Goal: Task Accomplishment & Management: Manage account settings

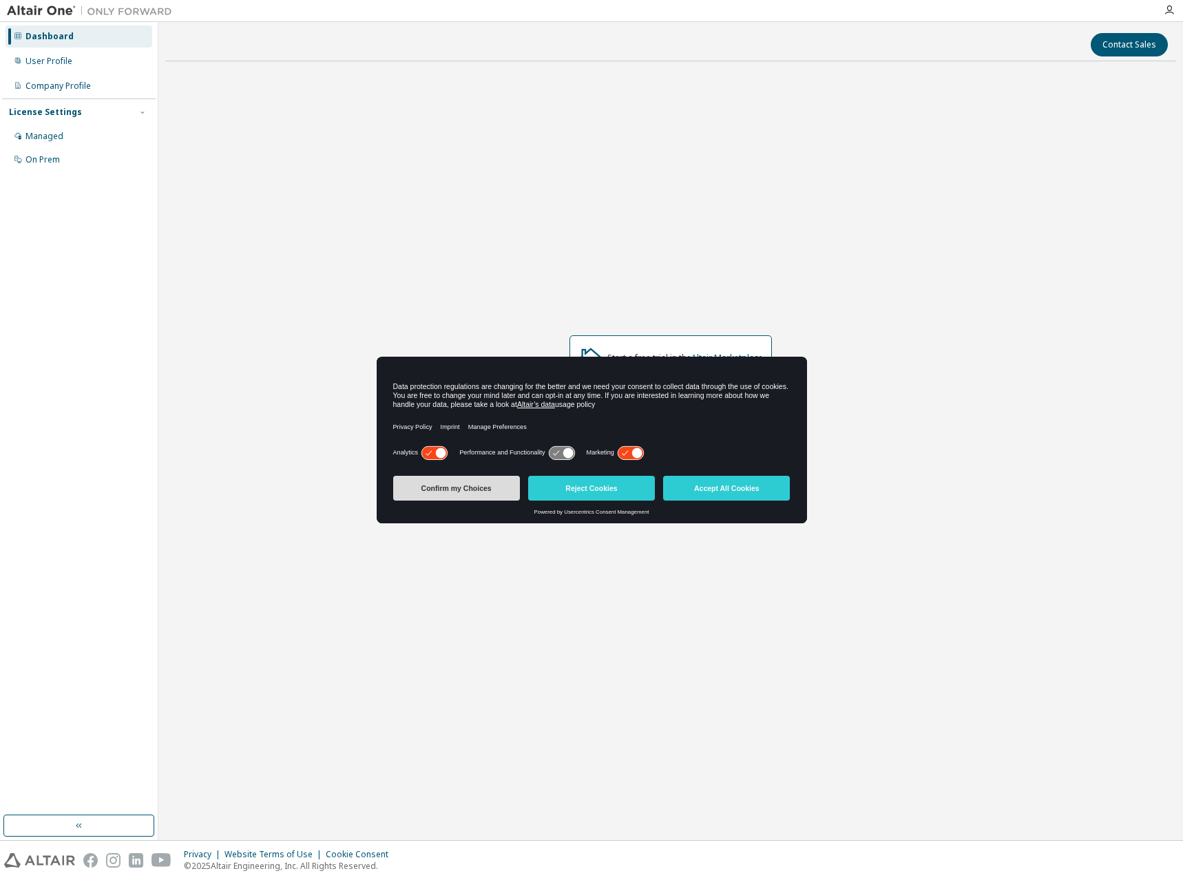
click at [465, 493] on button "Confirm my Choices" at bounding box center [456, 488] width 127 height 25
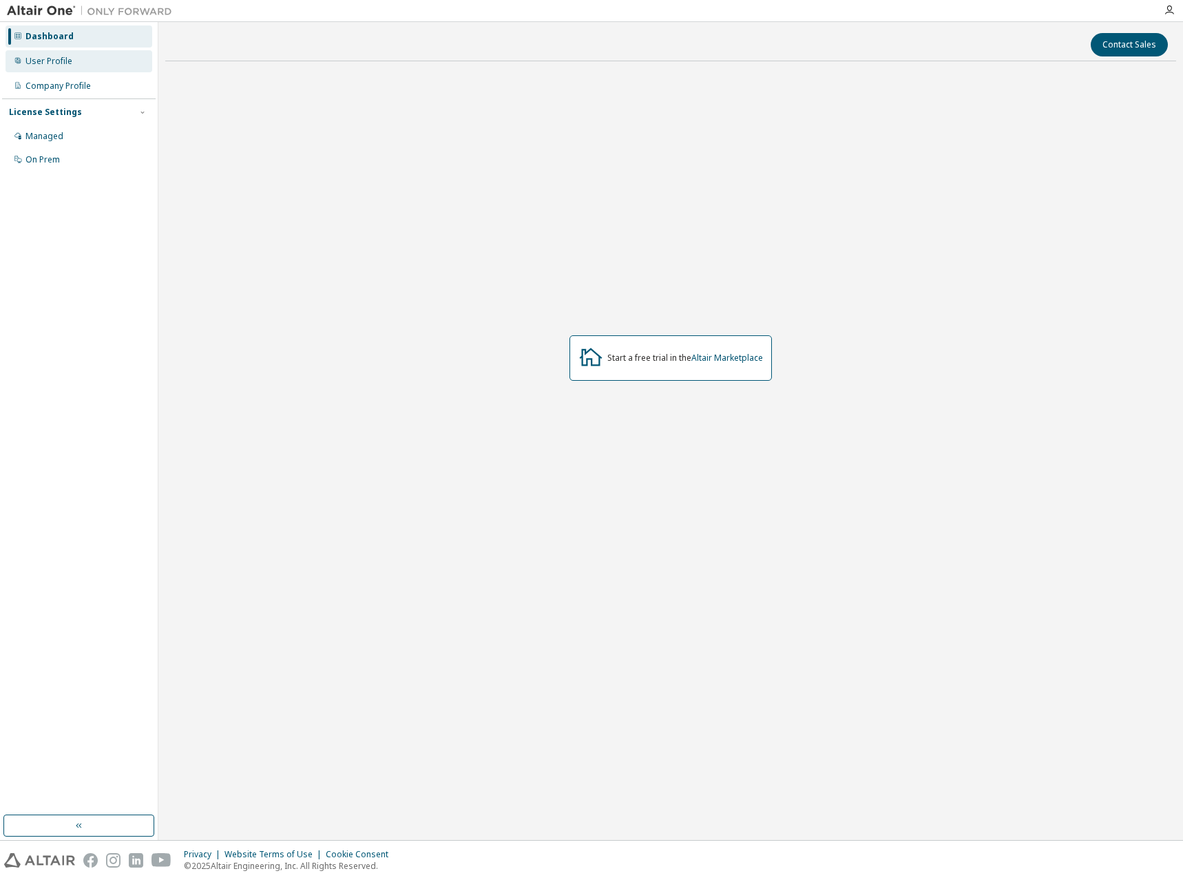
click at [22, 52] on div "User Profile" at bounding box center [79, 61] width 147 height 22
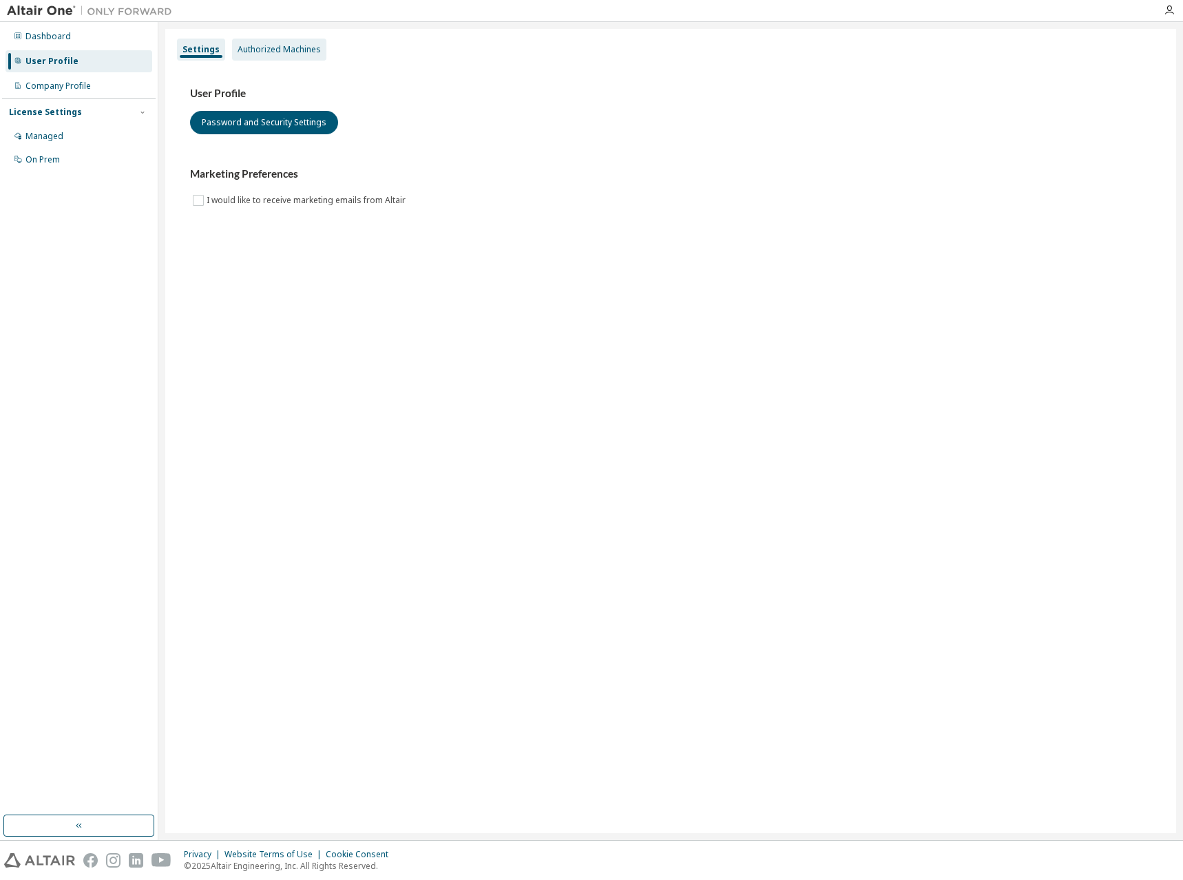
click at [252, 53] on div "Authorized Machines" at bounding box center [279, 49] width 83 height 11
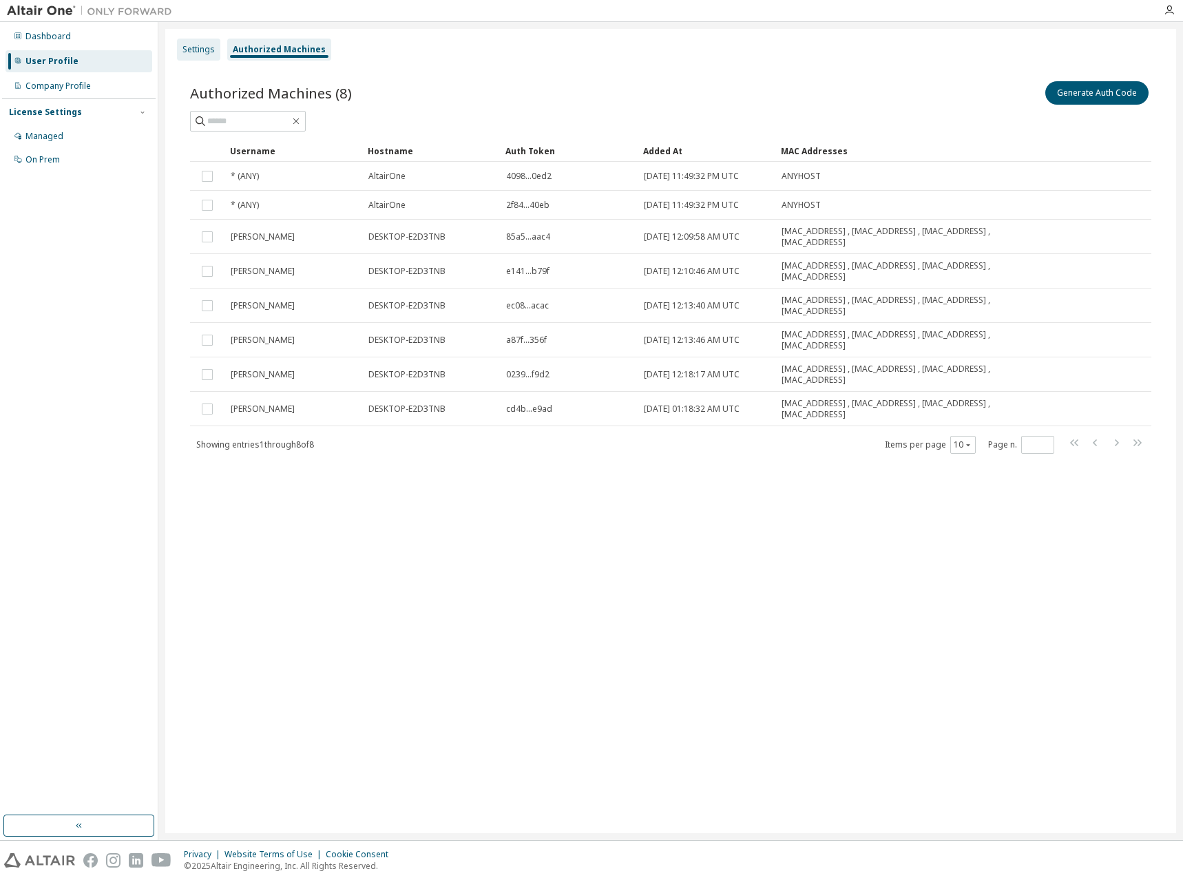
click at [213, 48] on div "Settings" at bounding box center [198, 49] width 32 height 11
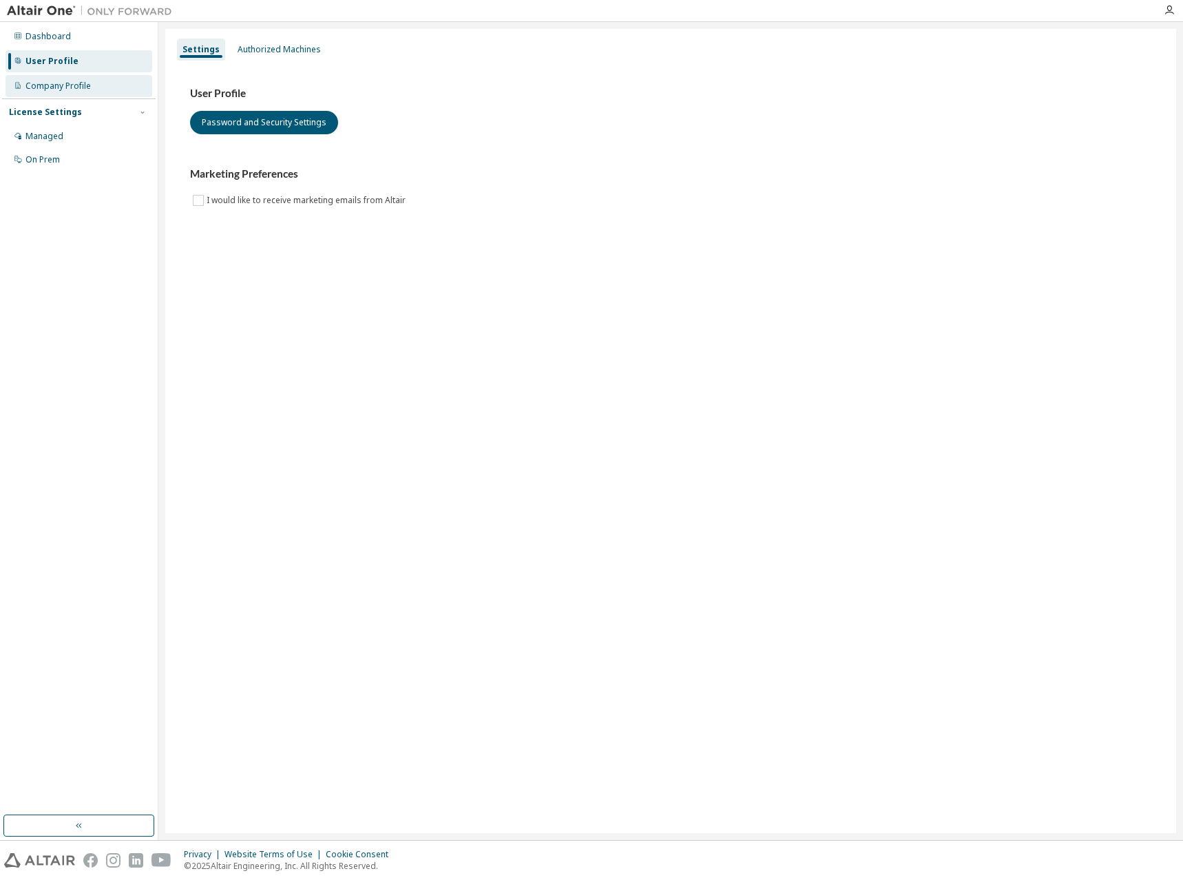
click at [98, 82] on div "Company Profile" at bounding box center [79, 86] width 147 height 22
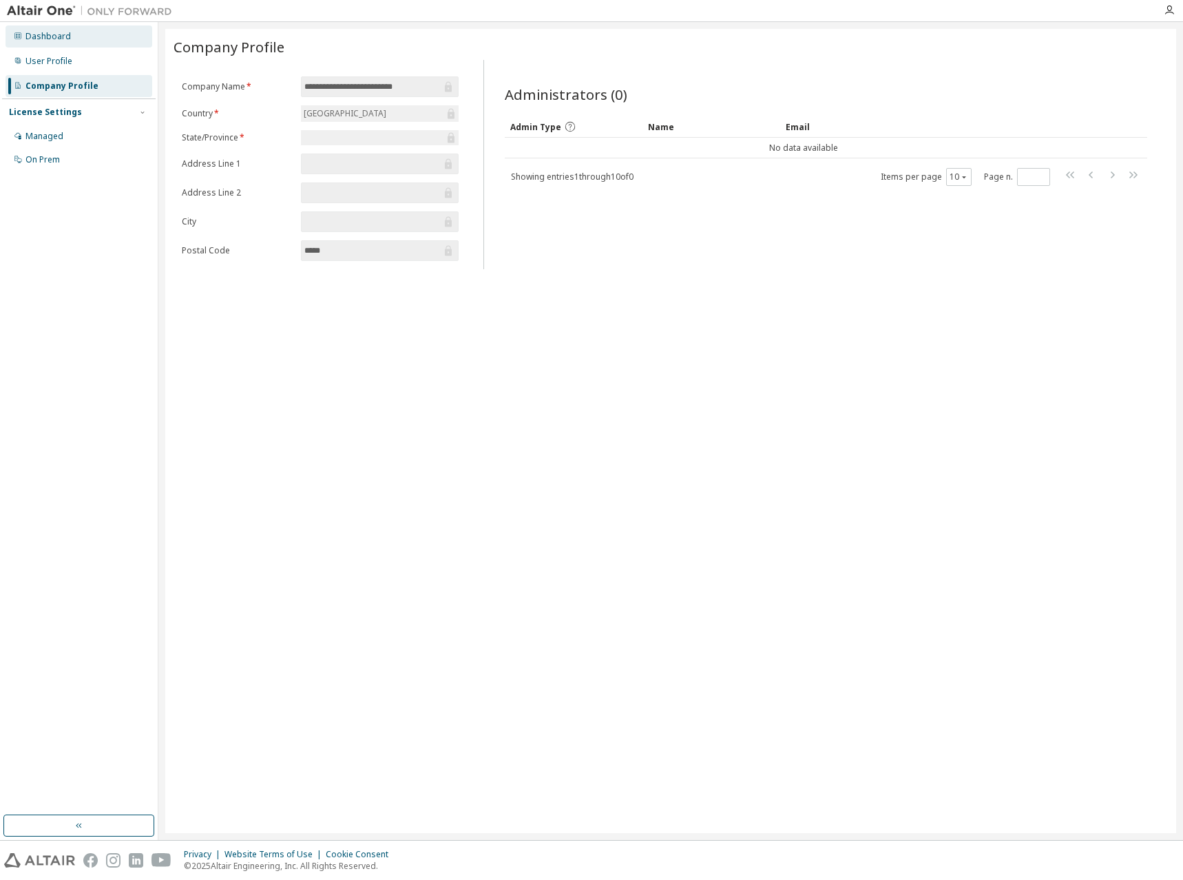
click at [85, 46] on div "Dashboard" at bounding box center [79, 36] width 147 height 22
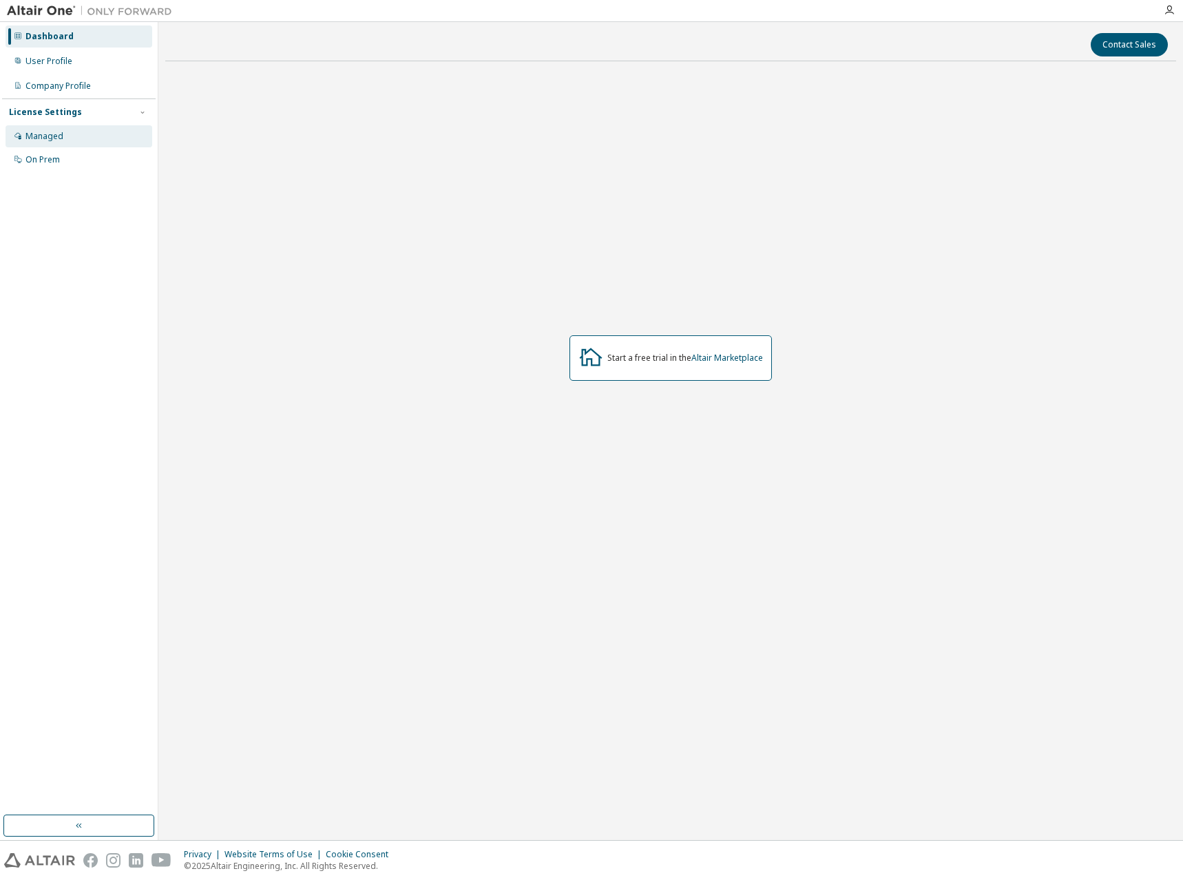
click at [67, 134] on div "Managed" at bounding box center [79, 136] width 147 height 22
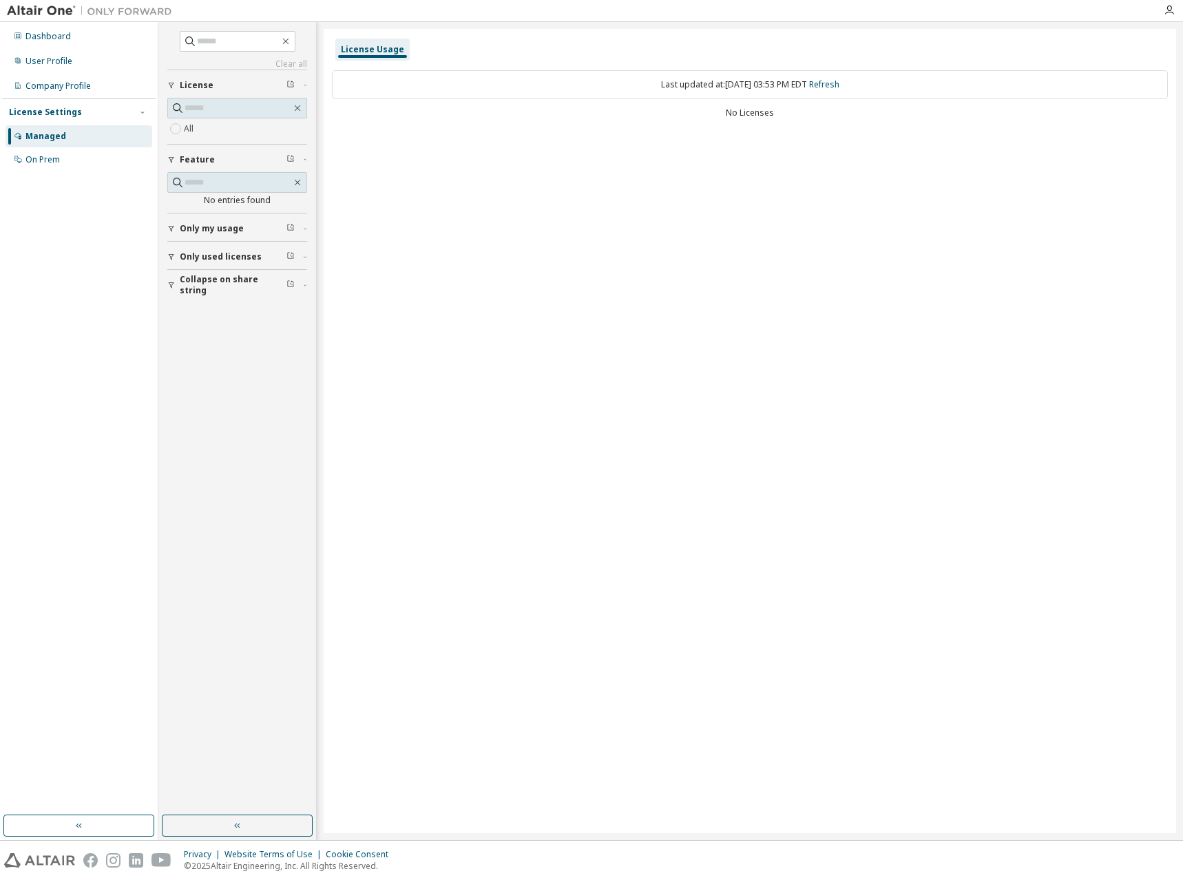
click at [219, 129] on div "All" at bounding box center [237, 128] width 140 height 17
click at [34, 34] on div "Dashboard" at bounding box center [47, 36] width 45 height 11
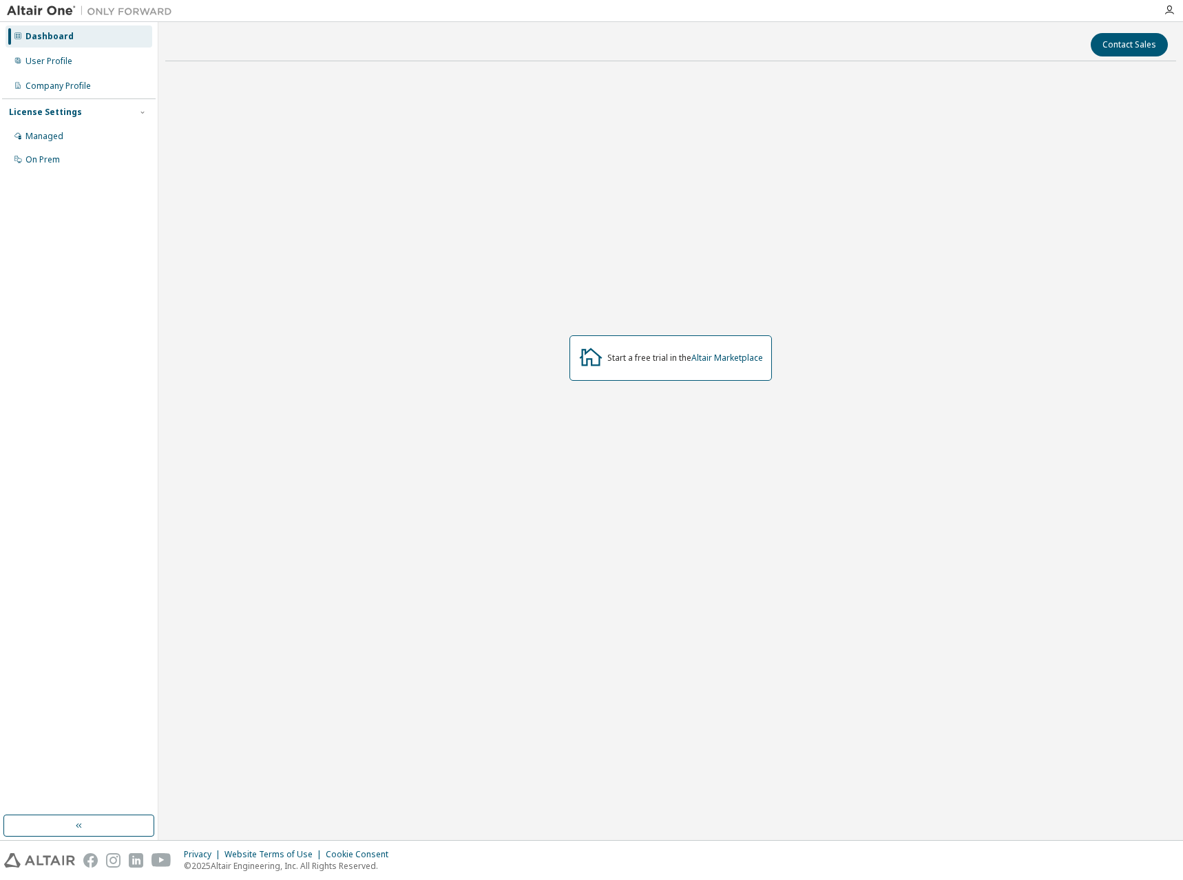
click at [726, 330] on div "Start a free trial in the Altair Marketplace" at bounding box center [670, 358] width 1011 height 572
click at [648, 353] on div "Start a free trial in the Altair Marketplace" at bounding box center [685, 358] width 156 height 11
click at [717, 352] on link "Altair Marketplace" at bounding box center [727, 358] width 72 height 12
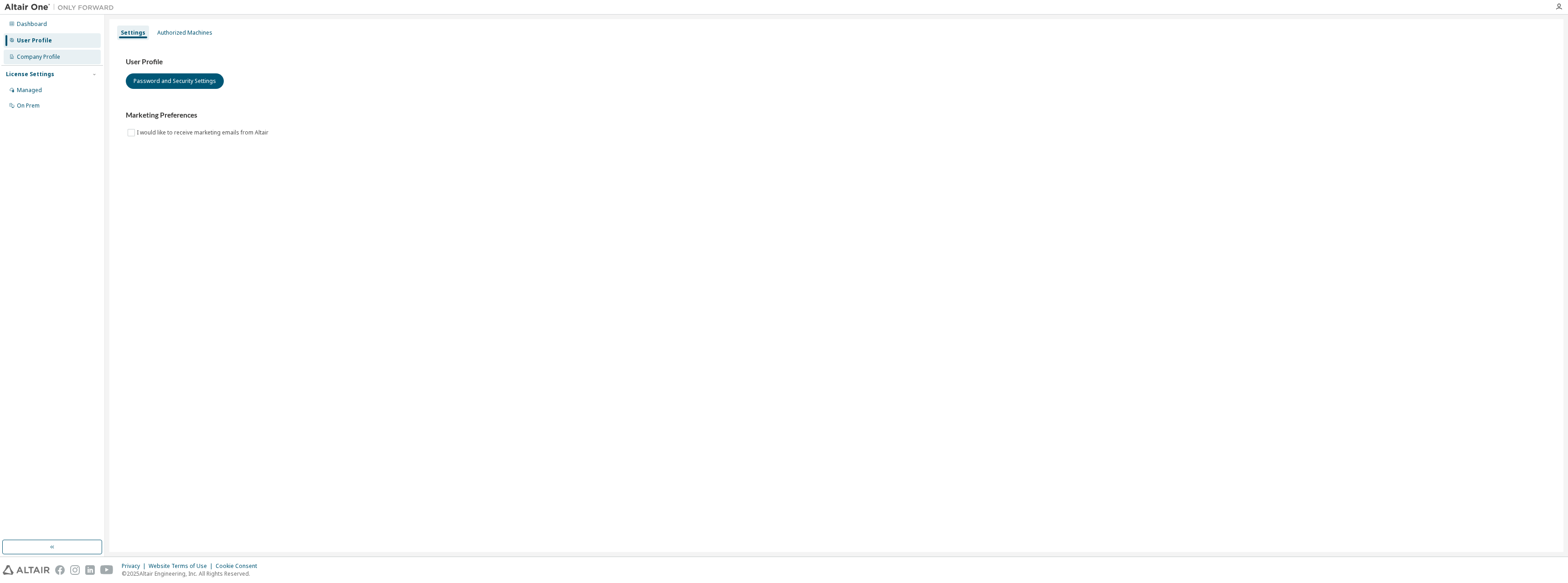
click at [44, 56] on div "Company Profile" at bounding box center [38, 57] width 43 height 7
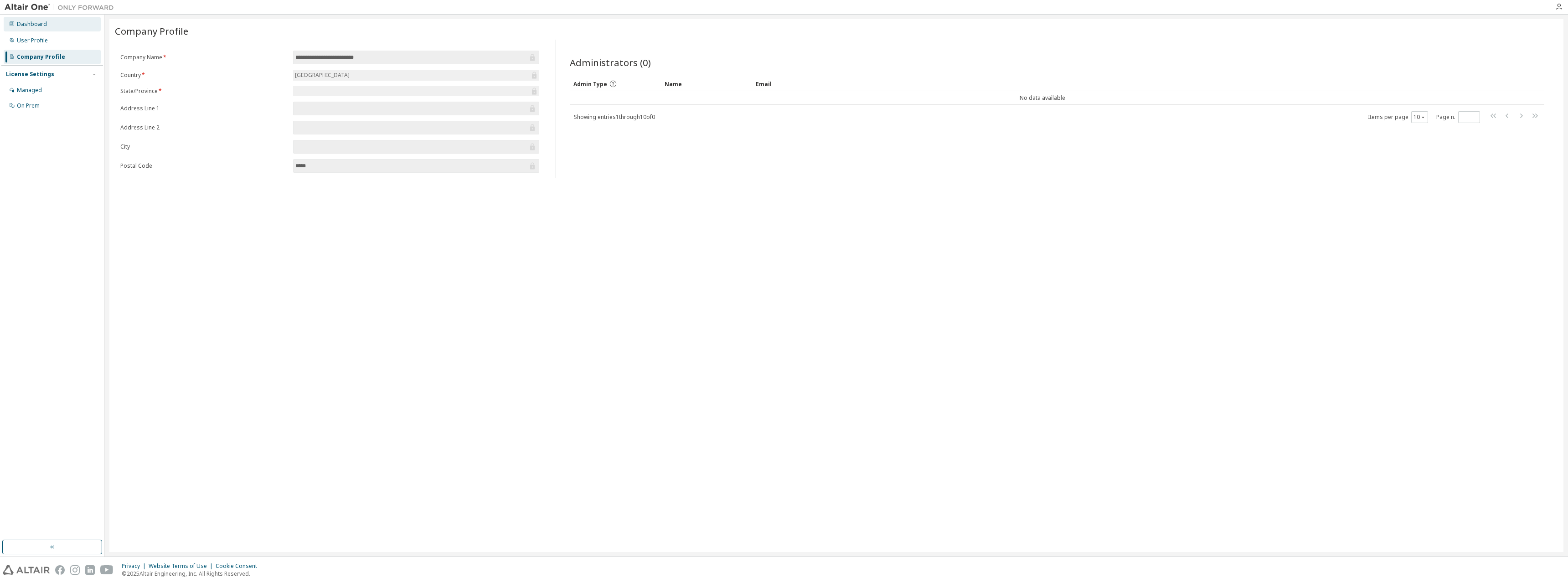
click at [46, 26] on div "Dashboard" at bounding box center [52, 24] width 97 height 15
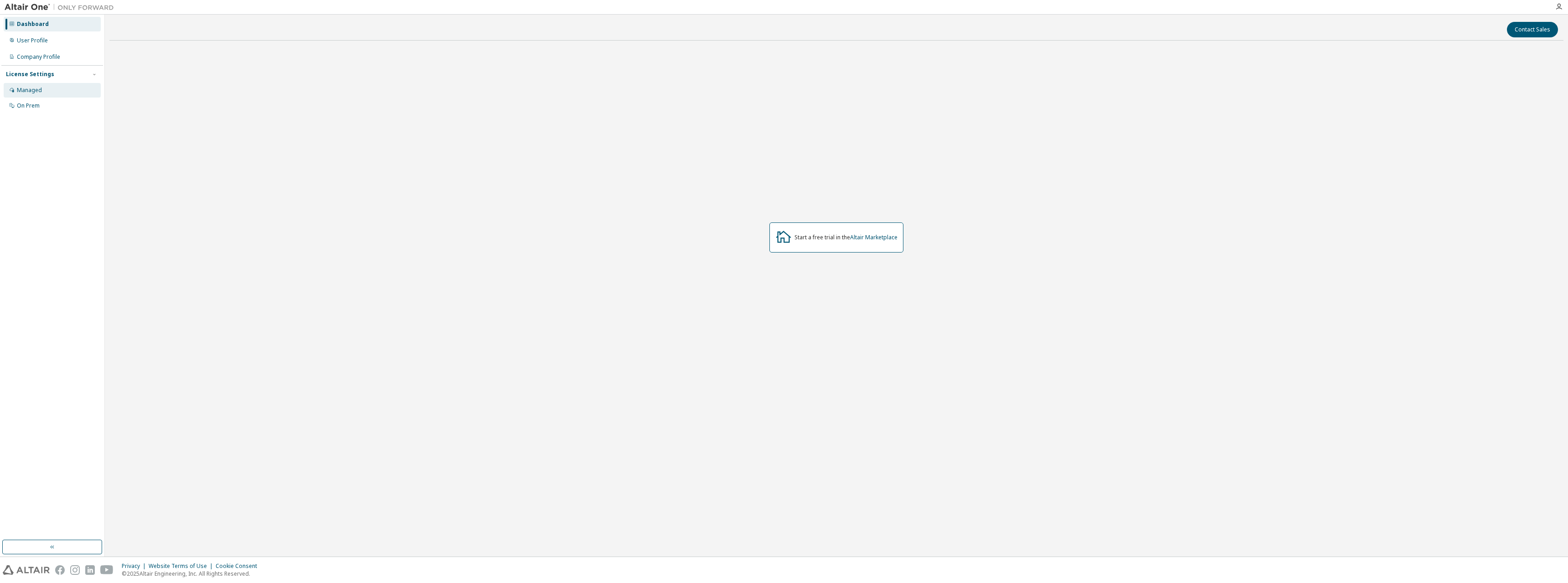
click at [30, 84] on div "Managed" at bounding box center [52, 90] width 97 height 15
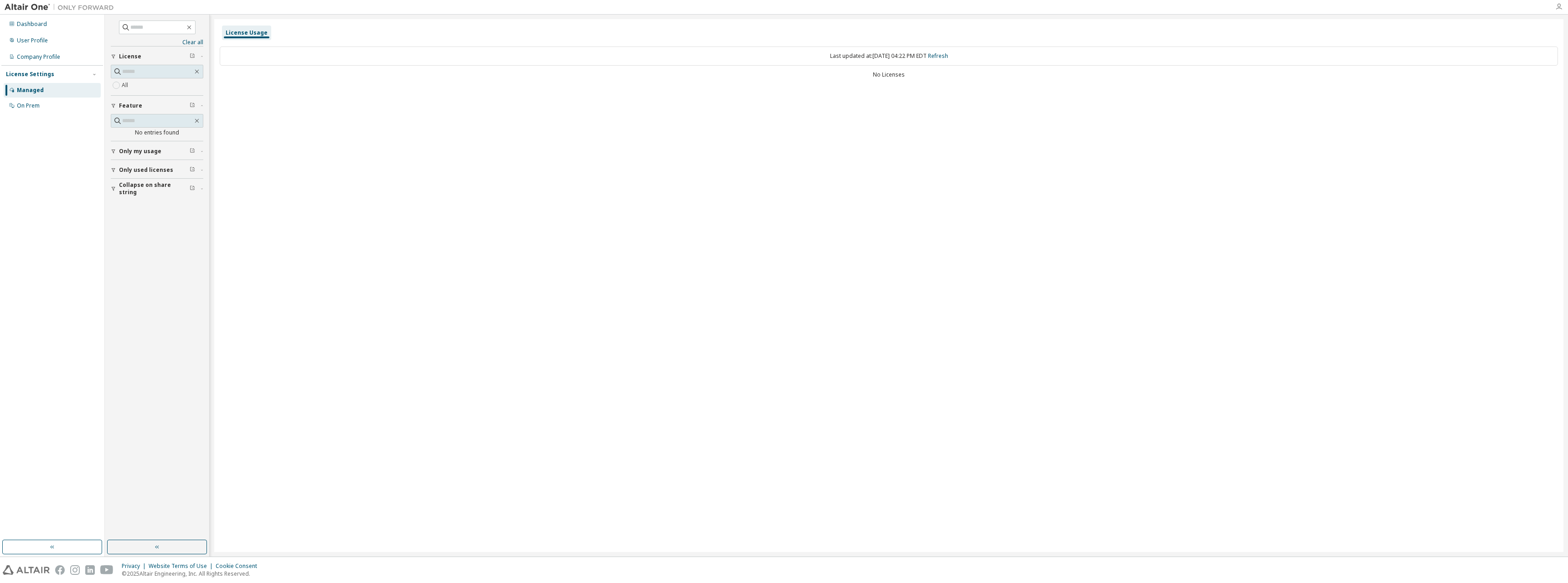
click at [1557, 8] on icon "button" at bounding box center [1559, 7] width 7 height 7
click at [816, 195] on div "License Usage Last updated at: Fri 2025-10-10 04:22 PM EDT Refresh No Licenses" at bounding box center [889, 285] width 1349 height 533
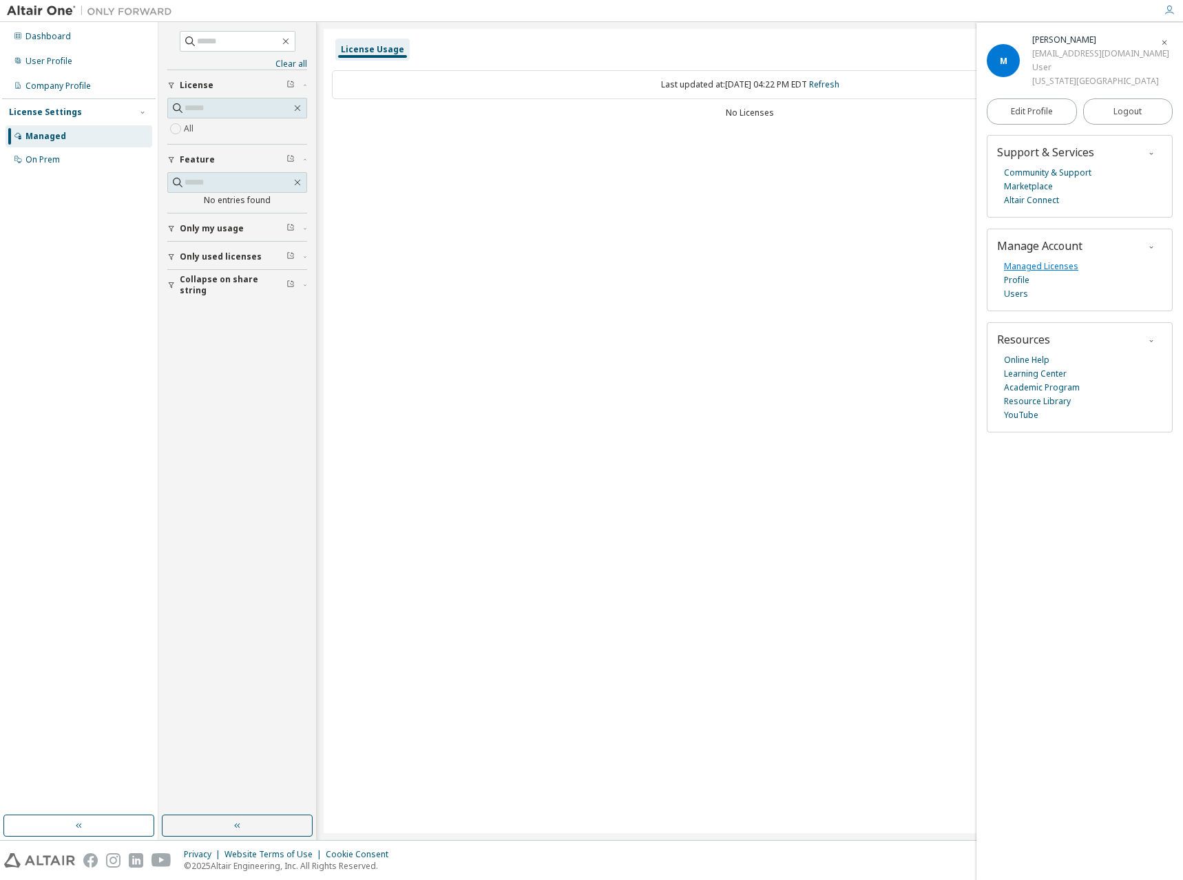
click at [1058, 264] on link "Managed Licenses" at bounding box center [1041, 267] width 74 height 14
click at [54, 134] on div "Managed" at bounding box center [45, 136] width 41 height 11
click at [221, 255] on span "Only used licenses" at bounding box center [221, 256] width 82 height 11
click at [239, 322] on span "Collapse on share string" at bounding box center [233, 325] width 107 height 22
click at [185, 78] on button "License" at bounding box center [237, 85] width 140 height 30
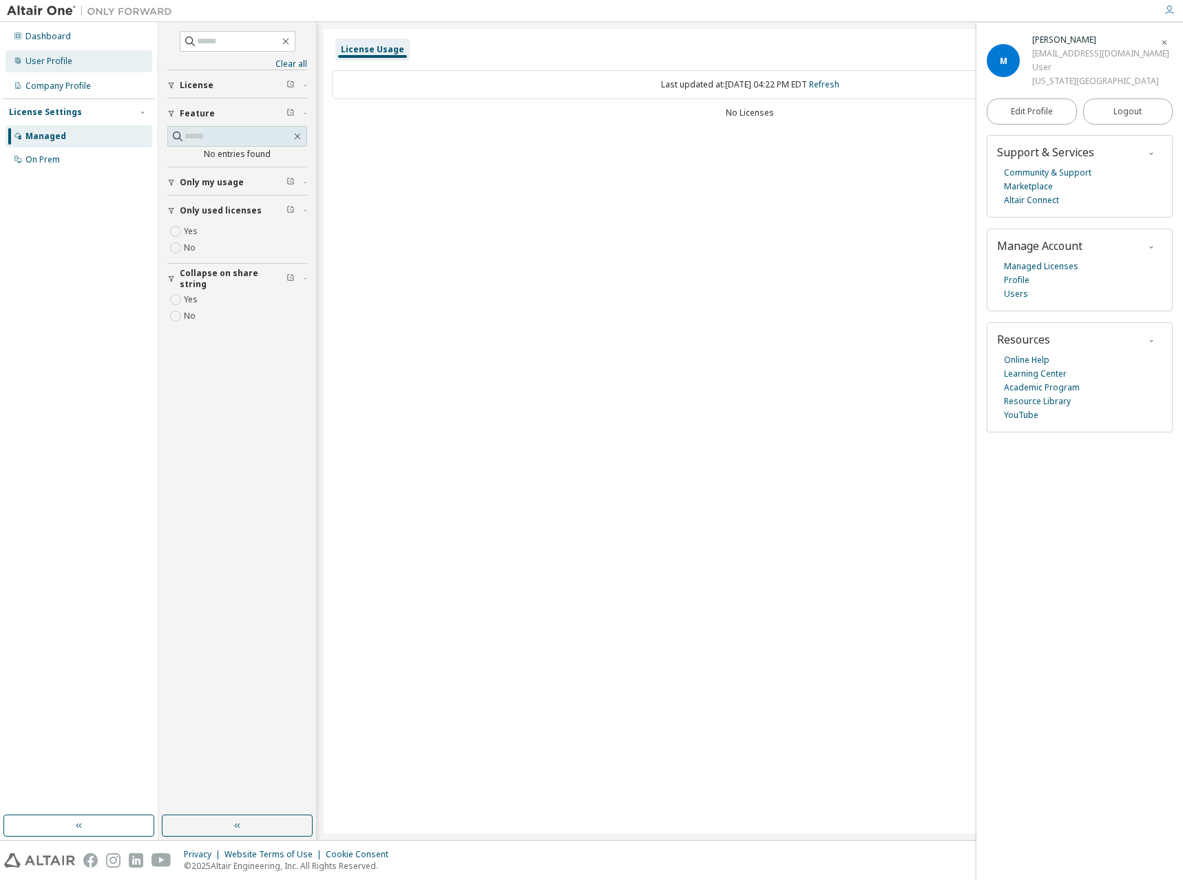
click at [52, 56] on div "User Profile" at bounding box center [48, 61] width 47 height 11
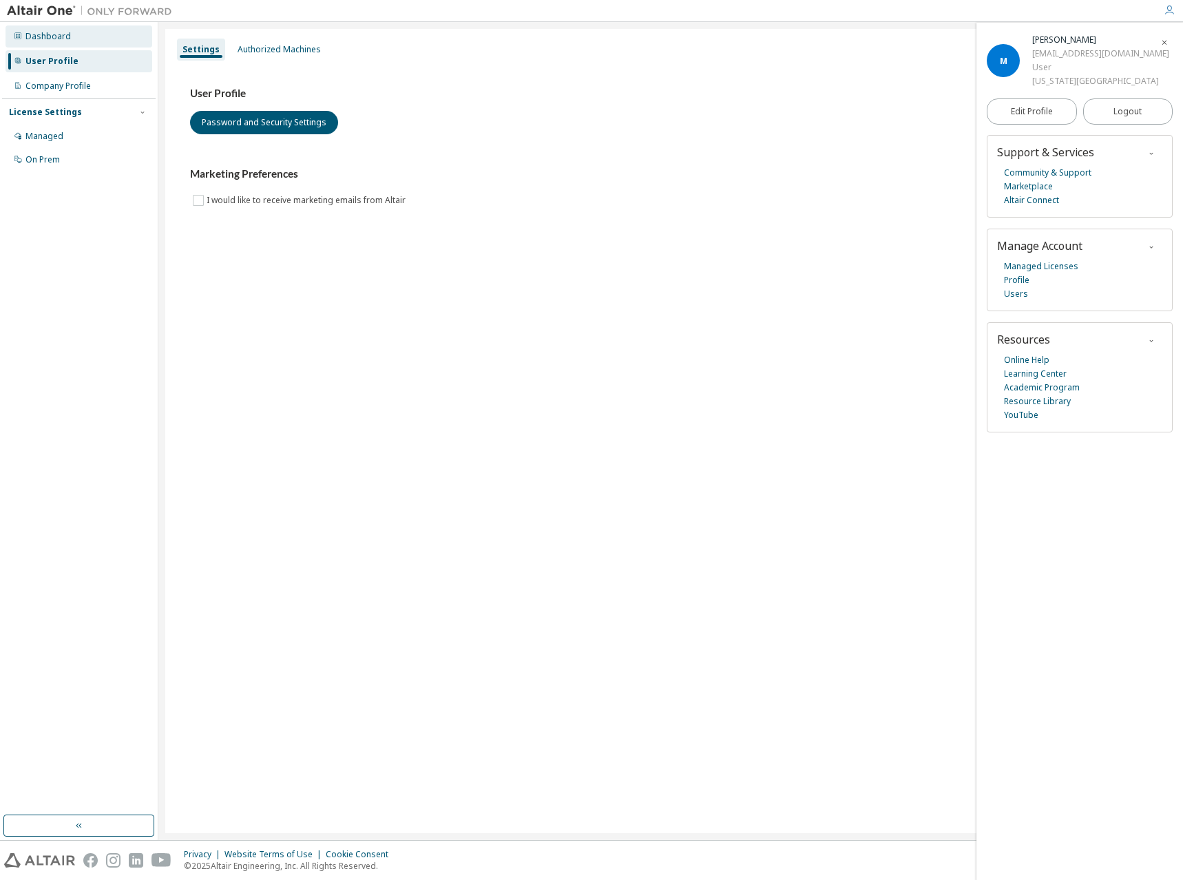
click at [41, 34] on div "Dashboard" at bounding box center [47, 36] width 45 height 11
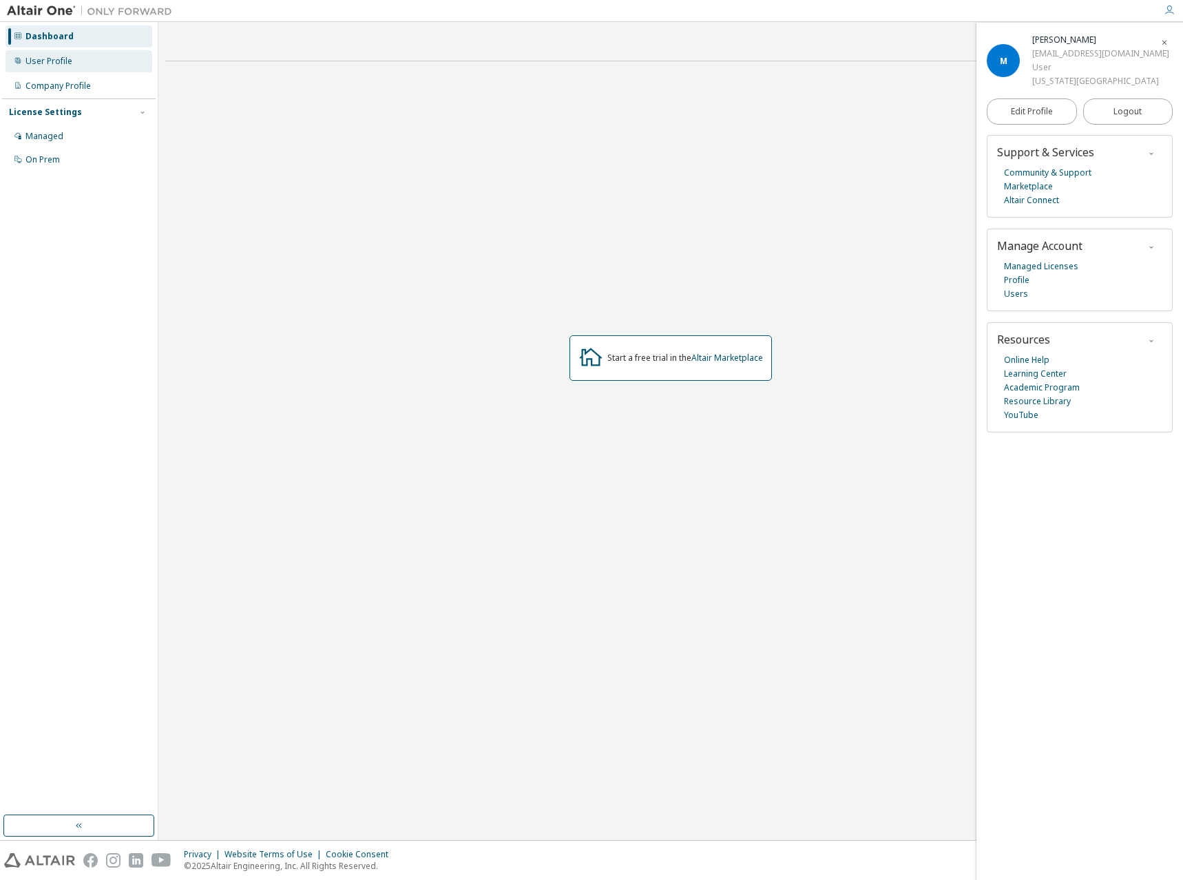
click at [52, 61] on div "User Profile" at bounding box center [48, 61] width 47 height 11
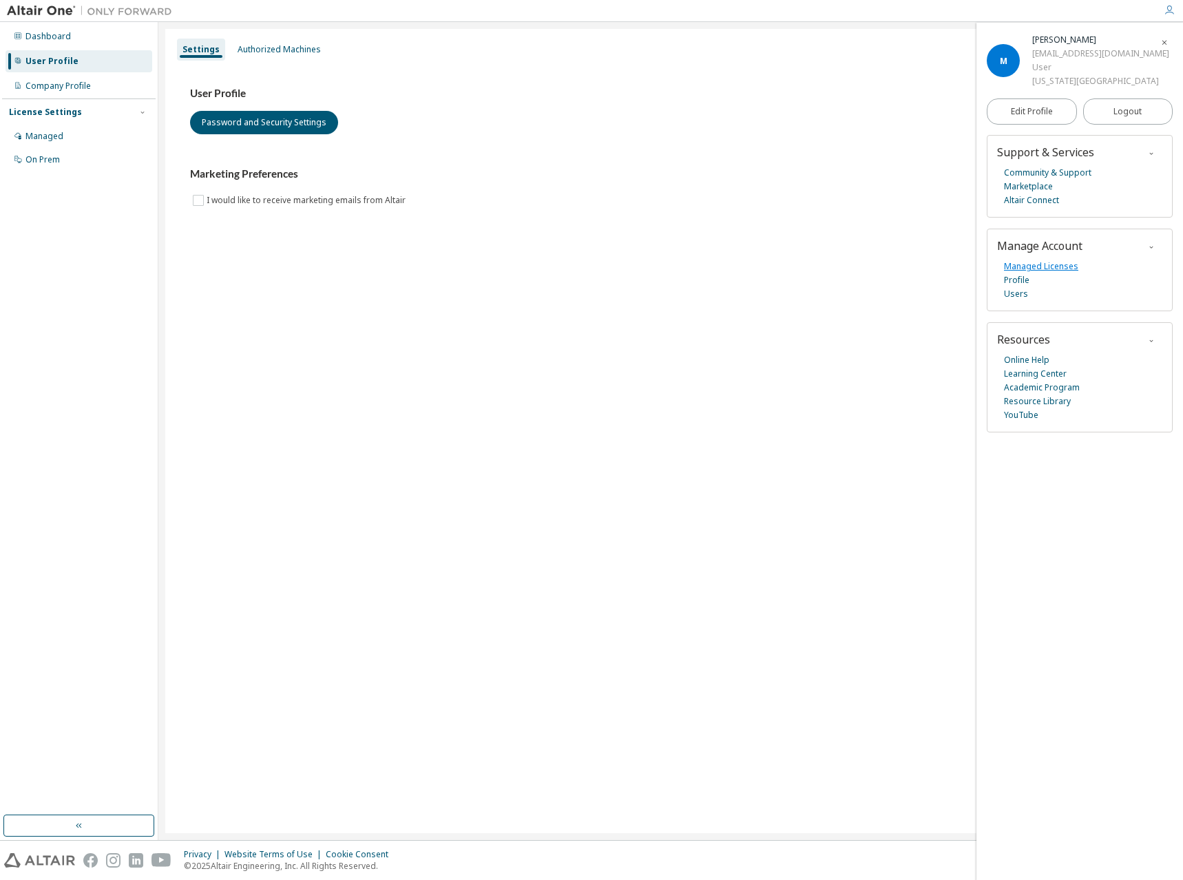
click at [1062, 264] on link "Managed Licenses" at bounding box center [1041, 267] width 74 height 14
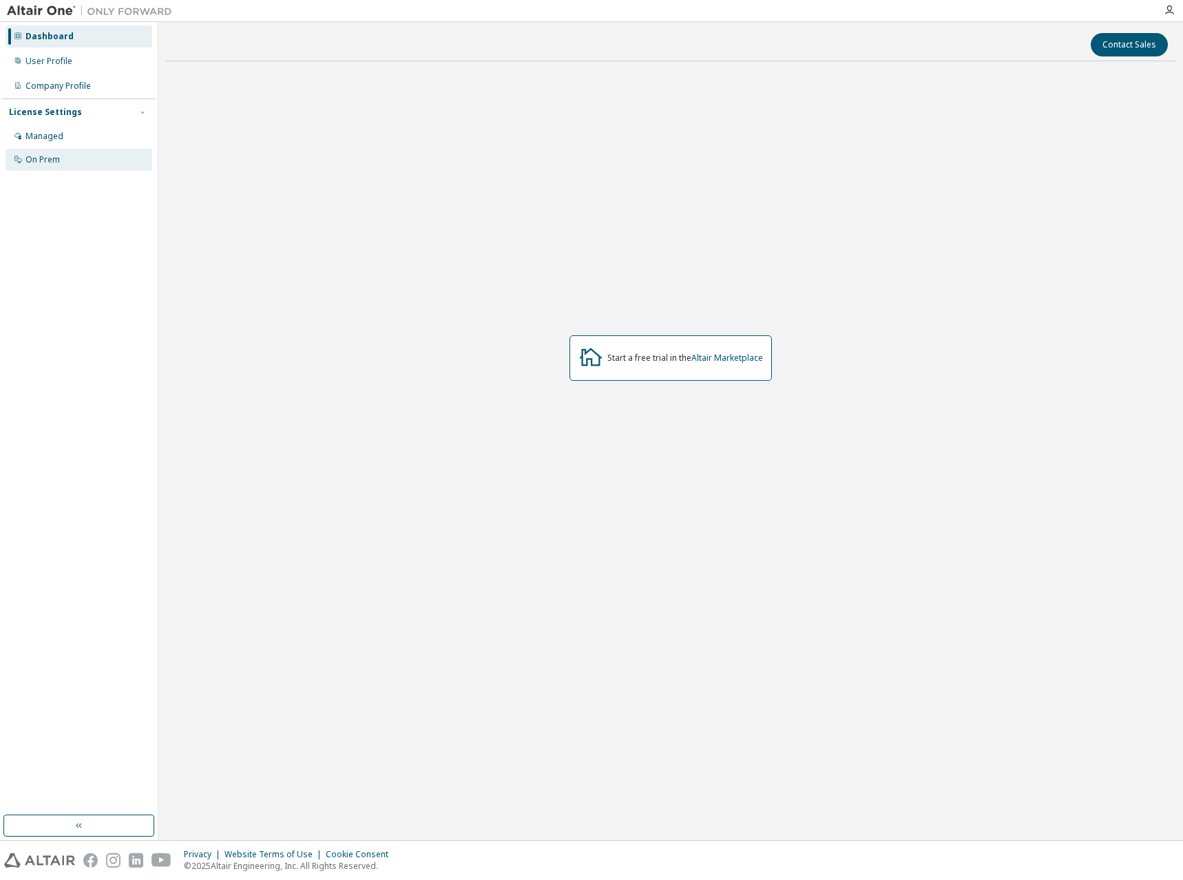
click at [47, 156] on div "On Prem" at bounding box center [42, 159] width 34 height 11
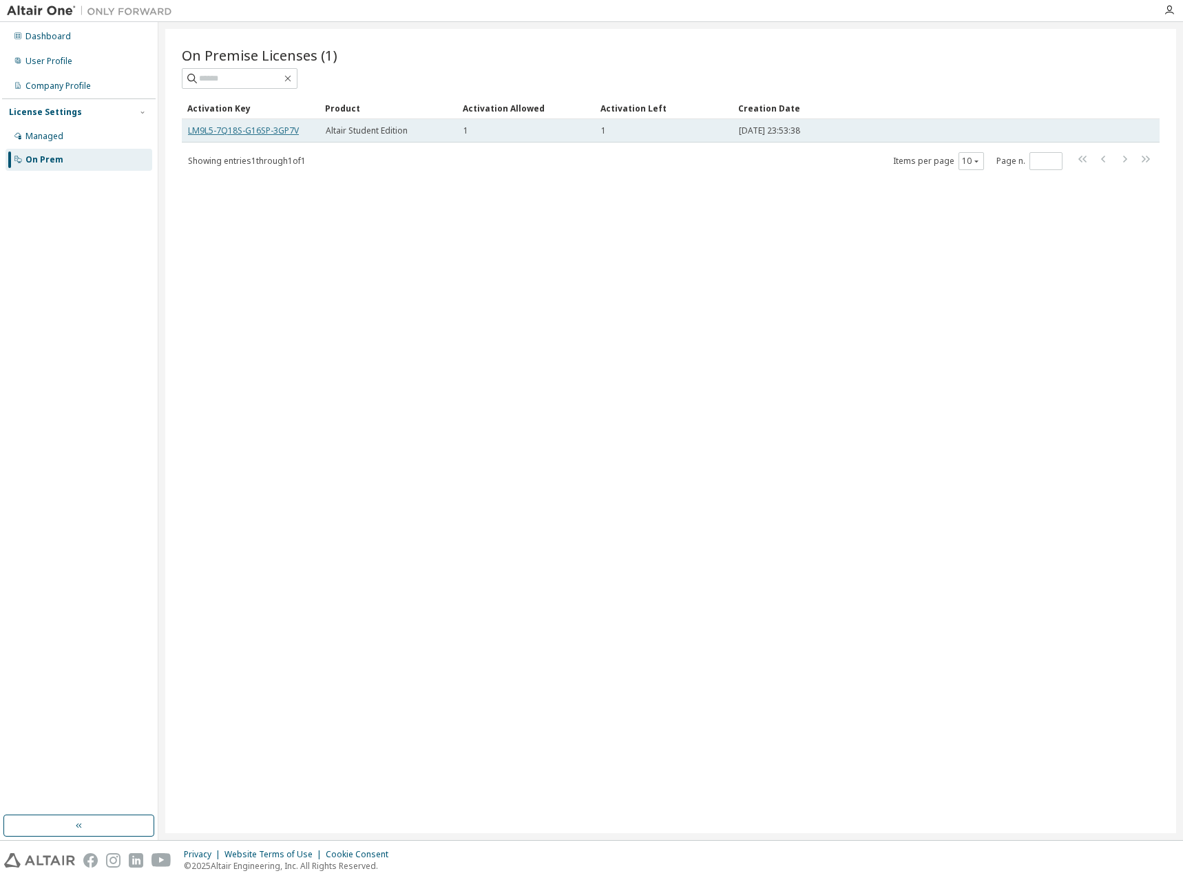
click at [284, 128] on link "LM9L5-7Q18S-G16SP-3GP7V" at bounding box center [243, 131] width 111 height 12
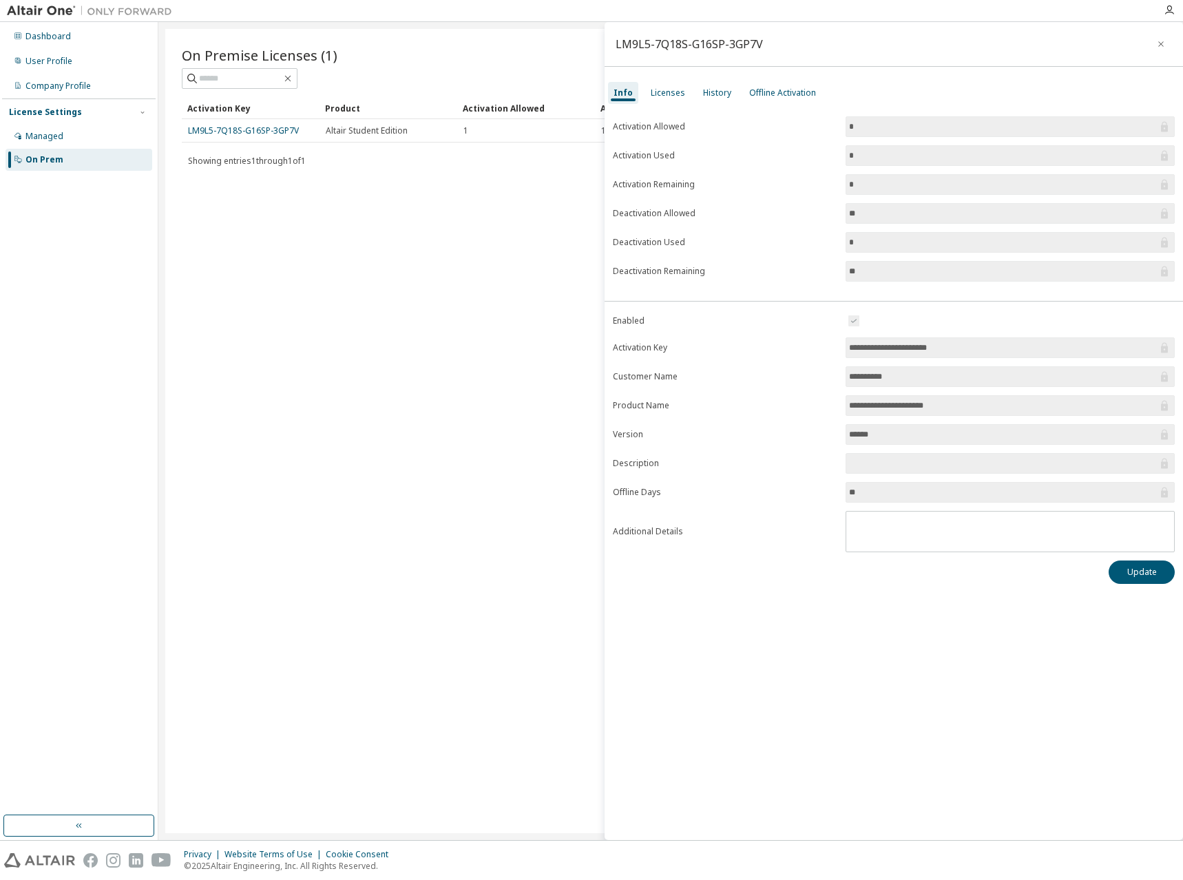
drag, startPoint x: 965, startPoint y: 345, endPoint x: 845, endPoint y: 345, distance: 120.5
click at [845, 345] on form "**********" at bounding box center [894, 433] width 562 height 240
